Goal: Find specific page/section: Find specific page/section

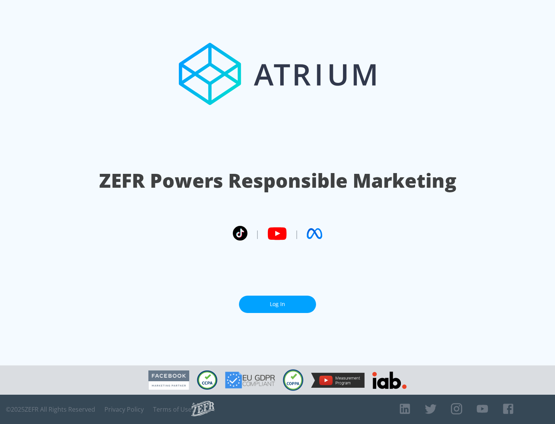
click at [278, 301] on link "Log In" at bounding box center [277, 304] width 77 height 17
